Goal: Transaction & Acquisition: Purchase product/service

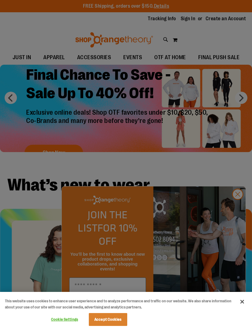
click at [245, 299] on button "Close" at bounding box center [242, 302] width 14 height 14
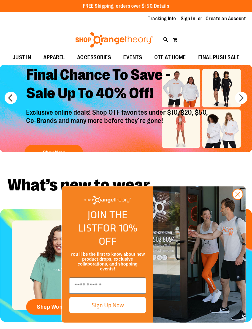
click at [15, 96] on button "prev" at bounding box center [11, 98] width 12 height 12
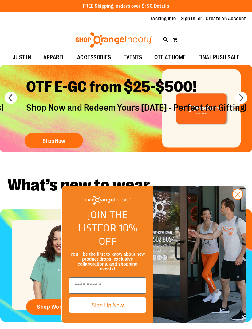
click at [238, 102] on button "next" at bounding box center [241, 98] width 12 height 12
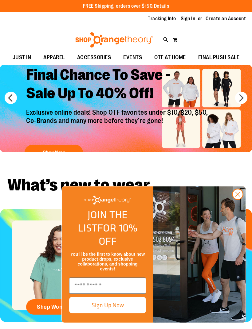
click at [236, 98] on button "next" at bounding box center [241, 98] width 12 height 12
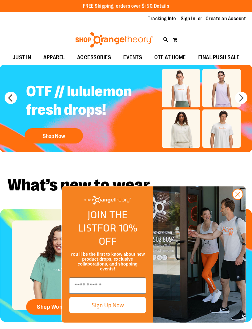
click at [239, 101] on button "next" at bounding box center [241, 98] width 12 height 12
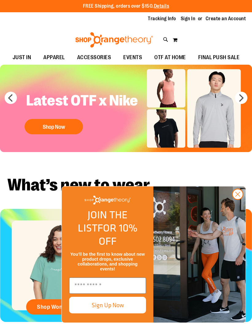
click at [239, 96] on button "next" at bounding box center [241, 98] width 12 height 12
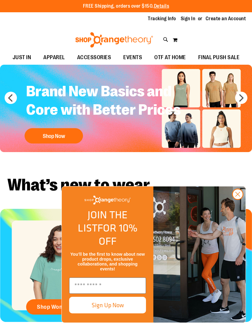
click at [239, 99] on button "next" at bounding box center [241, 98] width 12 height 12
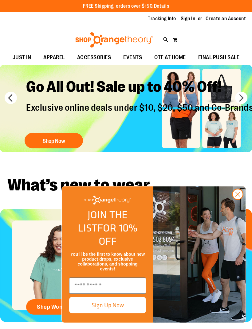
click at [185, 82] on h2 "Go All Out! Sale up to 40% Off!" at bounding box center [139, 87] width 236 height 29
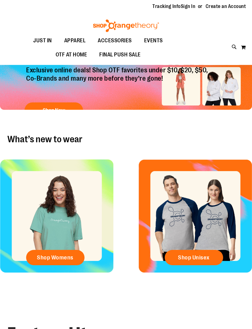
scroll to position [42, 0]
click at [59, 255] on span "Shop Womens" at bounding box center [55, 258] width 37 height 7
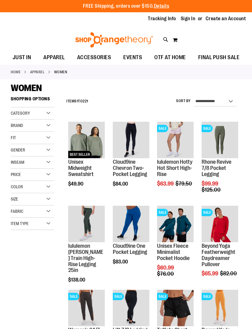
click at [137, 56] on span "EVENTS" at bounding box center [132, 58] width 19 height 14
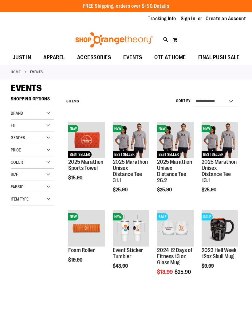
click at [85, 297] on span "Quickview" at bounding box center [82, 305] width 29 height 16
